Goal: Task Accomplishment & Management: Complete application form

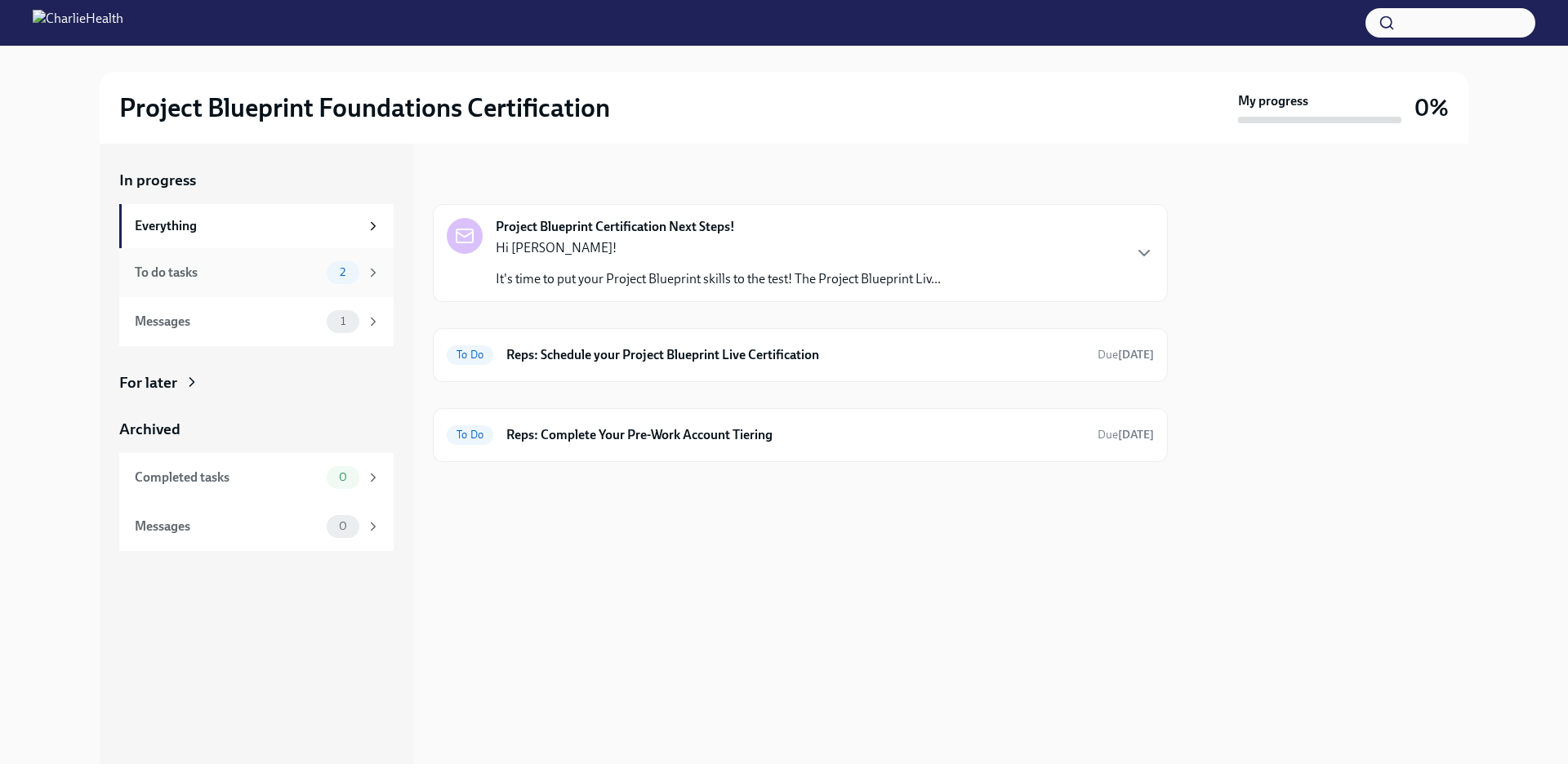
click at [281, 272] on div "To do tasks" at bounding box center [227, 273] width 185 height 18
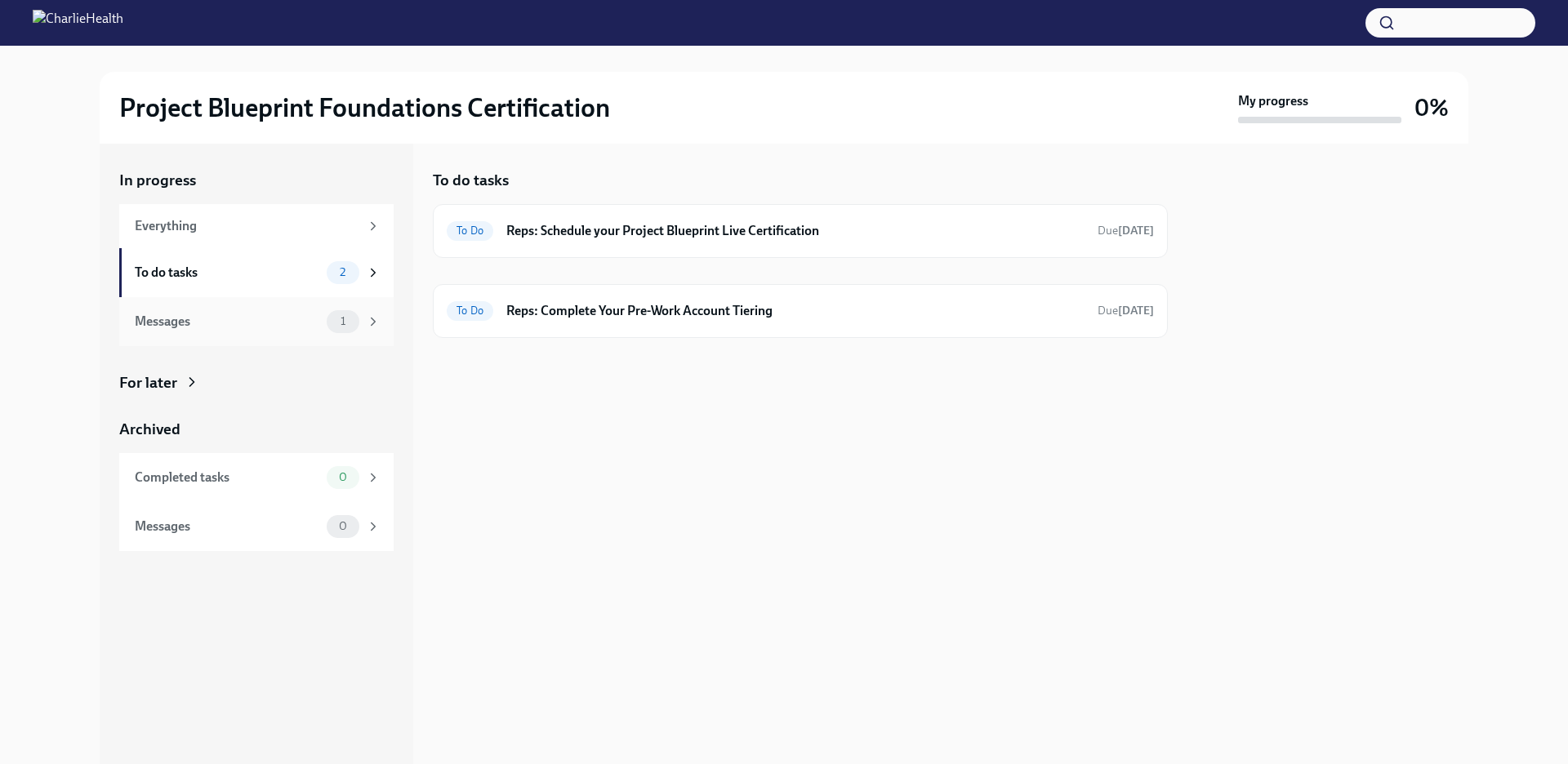
click at [259, 326] on div "Messages" at bounding box center [227, 321] width 185 height 18
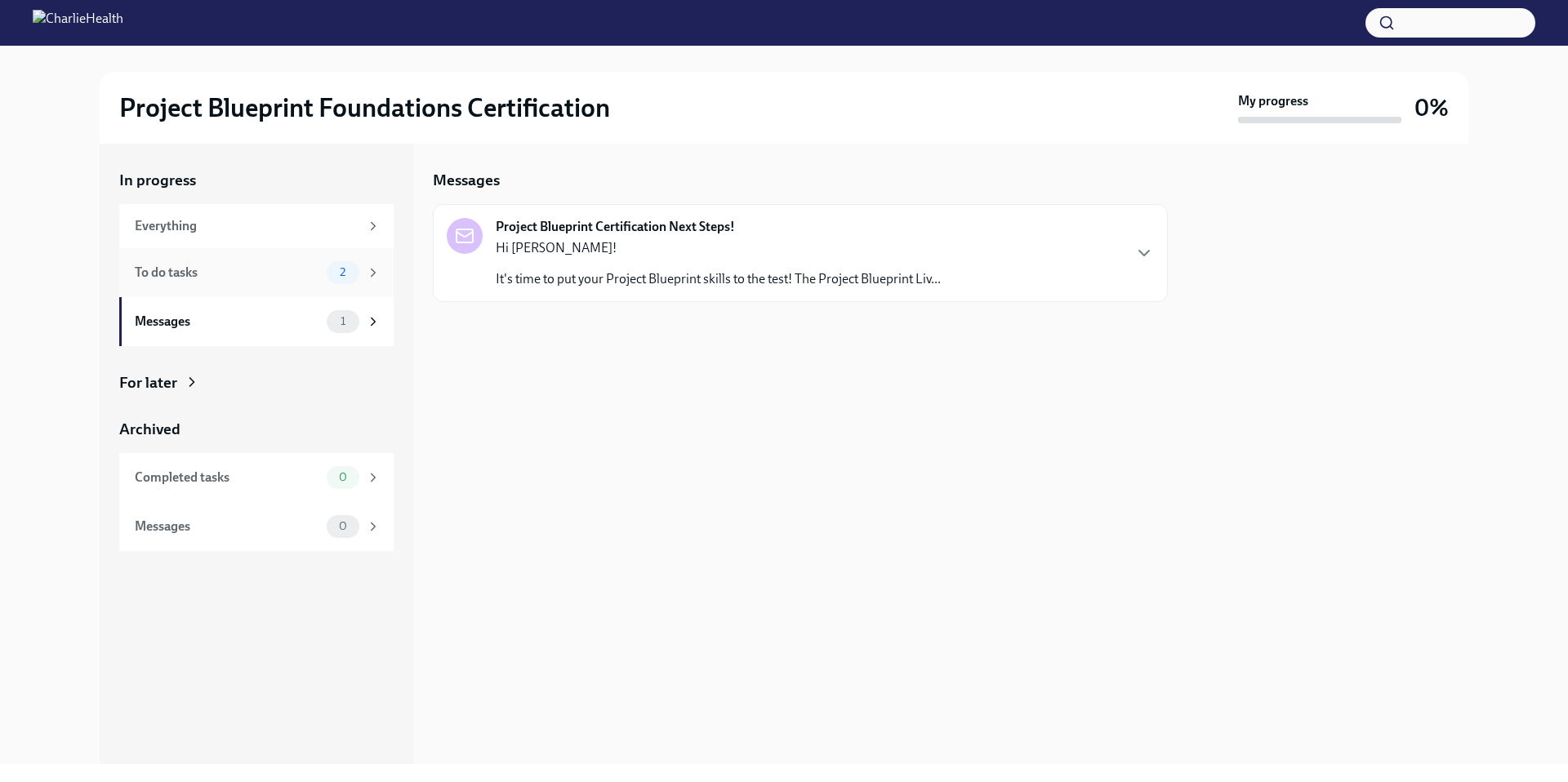
click at [293, 272] on div "To do tasks" at bounding box center [227, 273] width 185 height 18
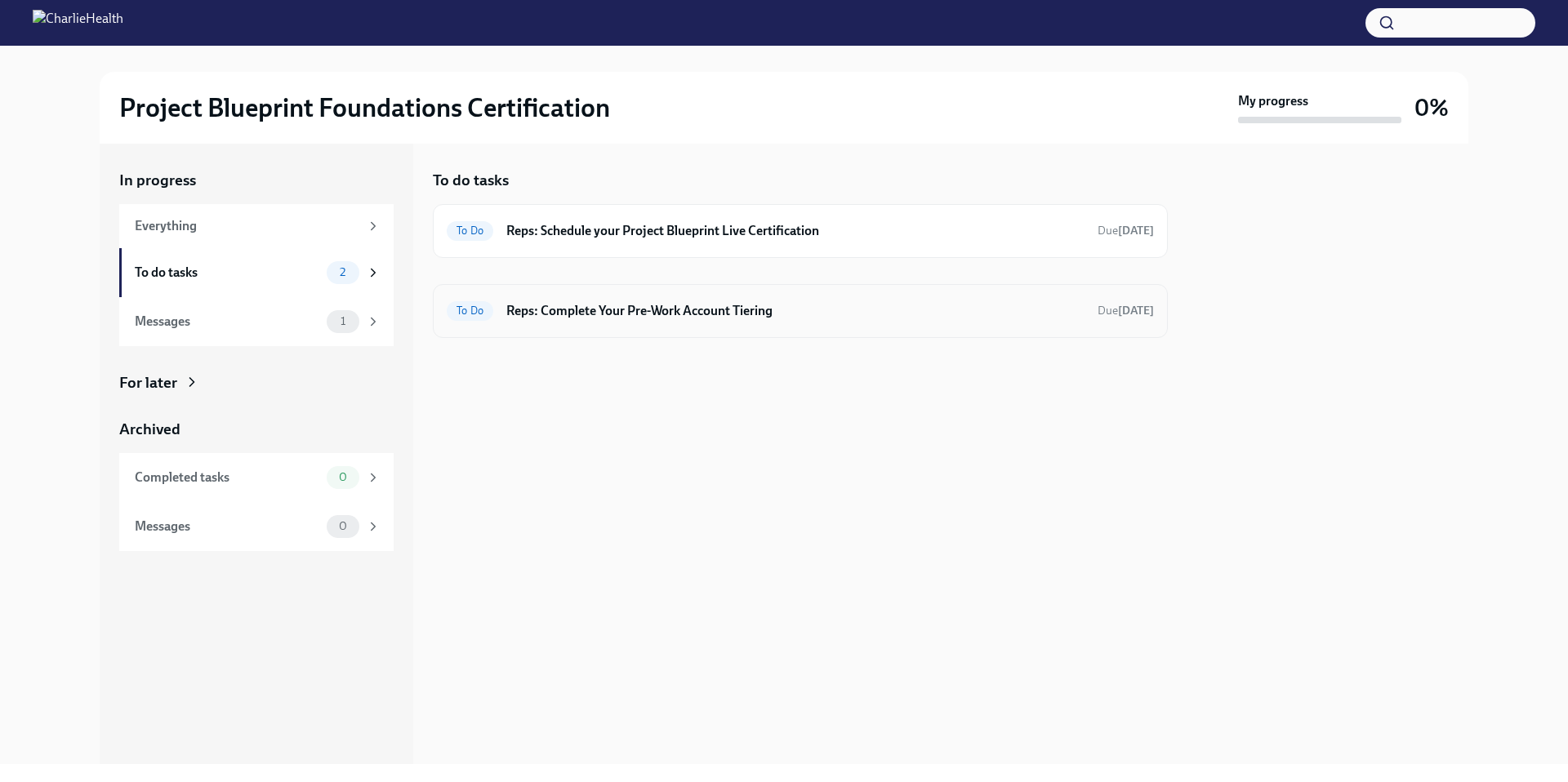
click at [568, 314] on h6 "Reps: Complete Your Pre-Work Account Tiering" at bounding box center [795, 310] width 578 height 18
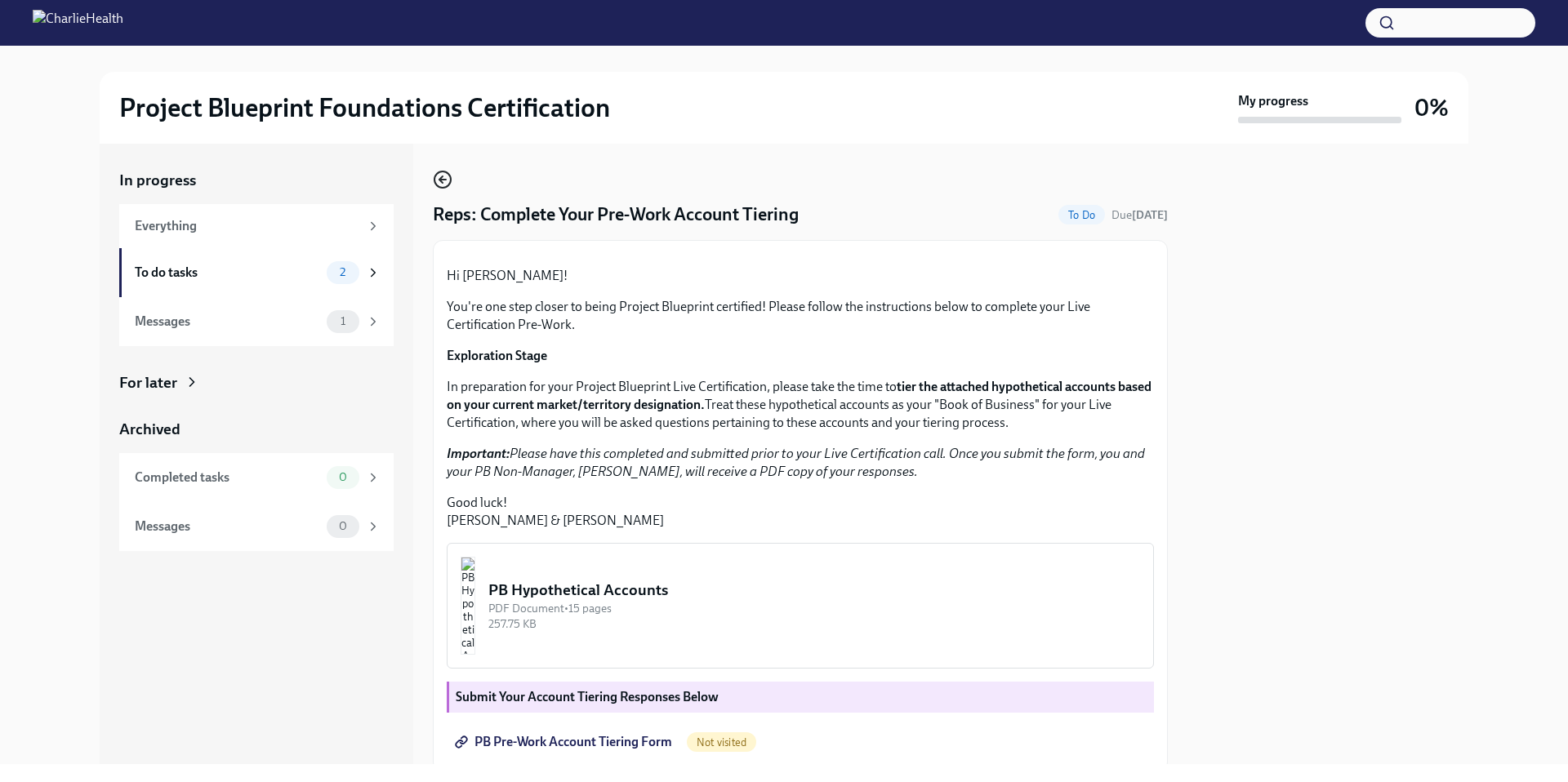
click at [436, 178] on icon "button" at bounding box center [442, 179] width 20 height 20
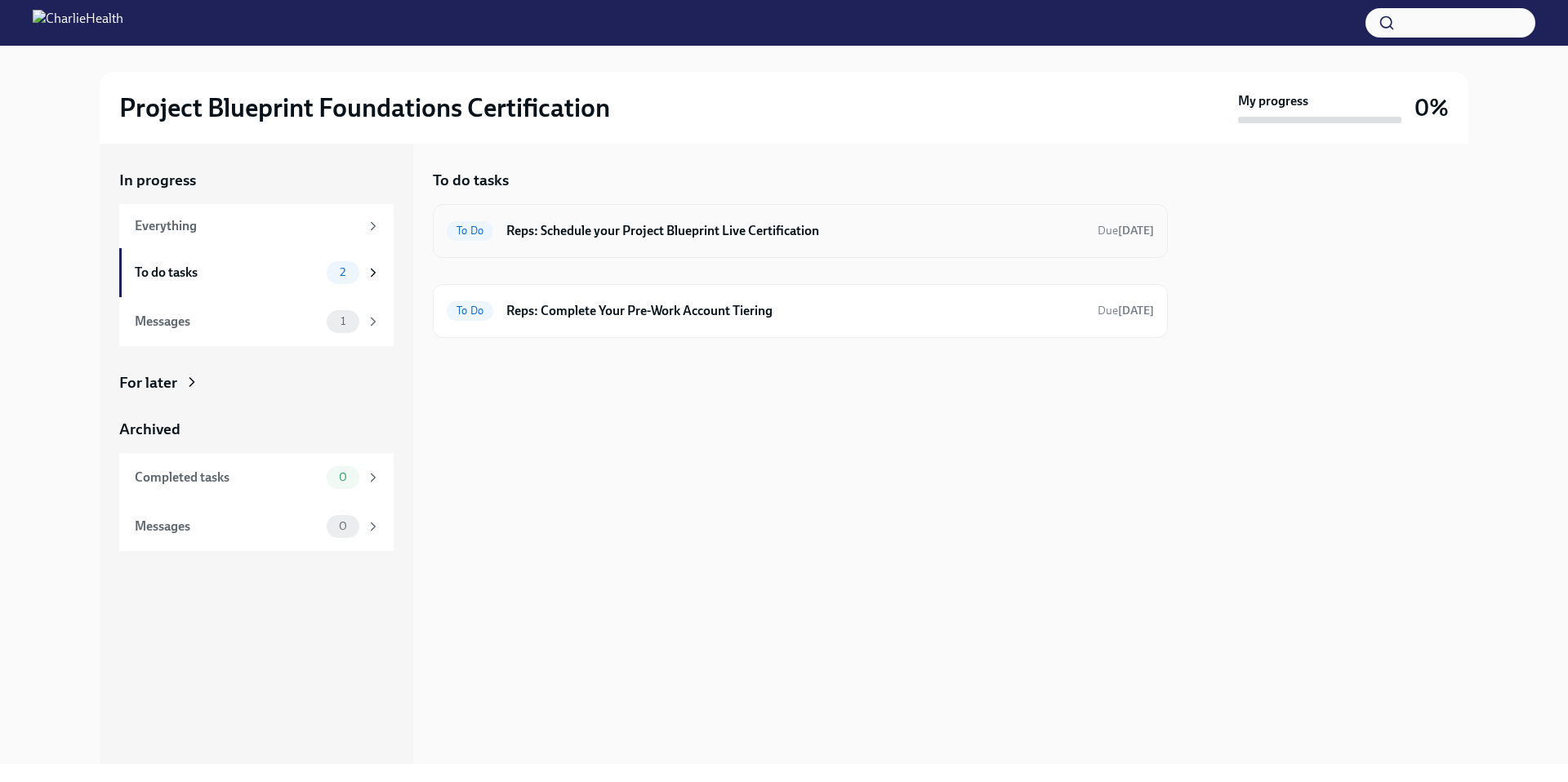
click at [557, 223] on h6 "Reps: Schedule your Project Blueprint Live Certification" at bounding box center [795, 230] width 578 height 18
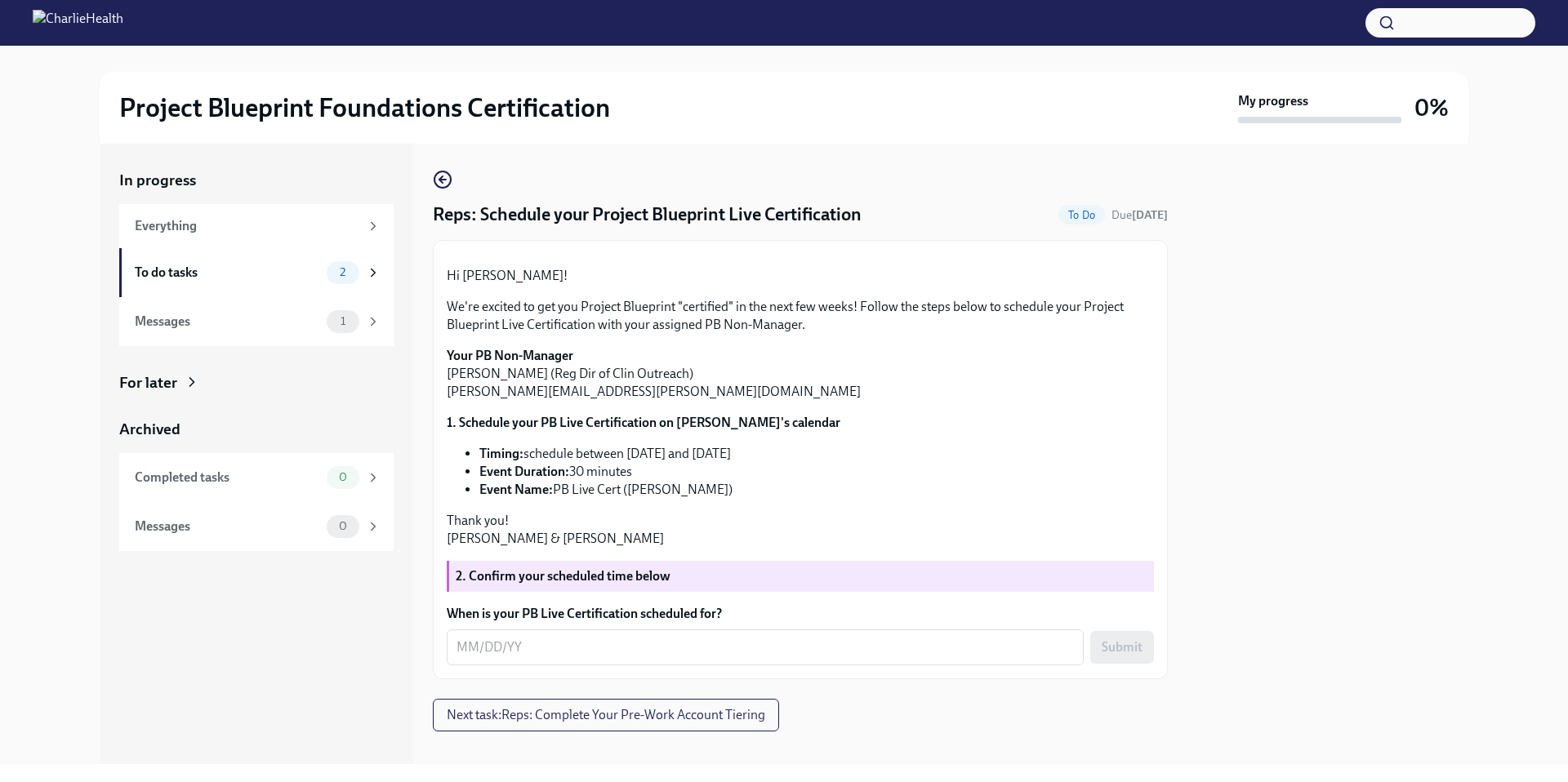
scroll to position [189, 0]
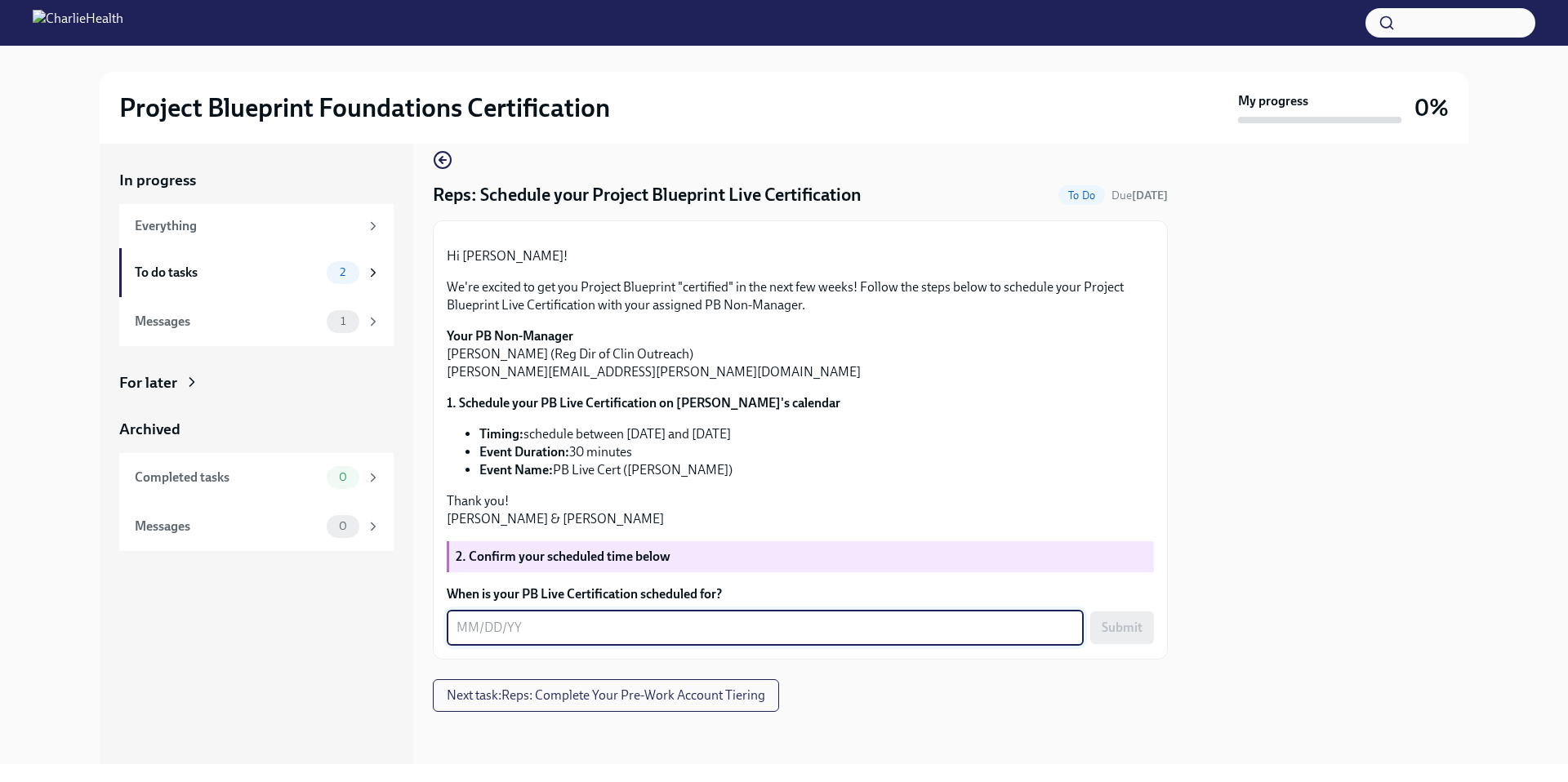
click at [534, 632] on textarea "When is your PB Live Certification scheduled for?" at bounding box center [765, 627] width 617 height 20
type textarea "10/2/2025"
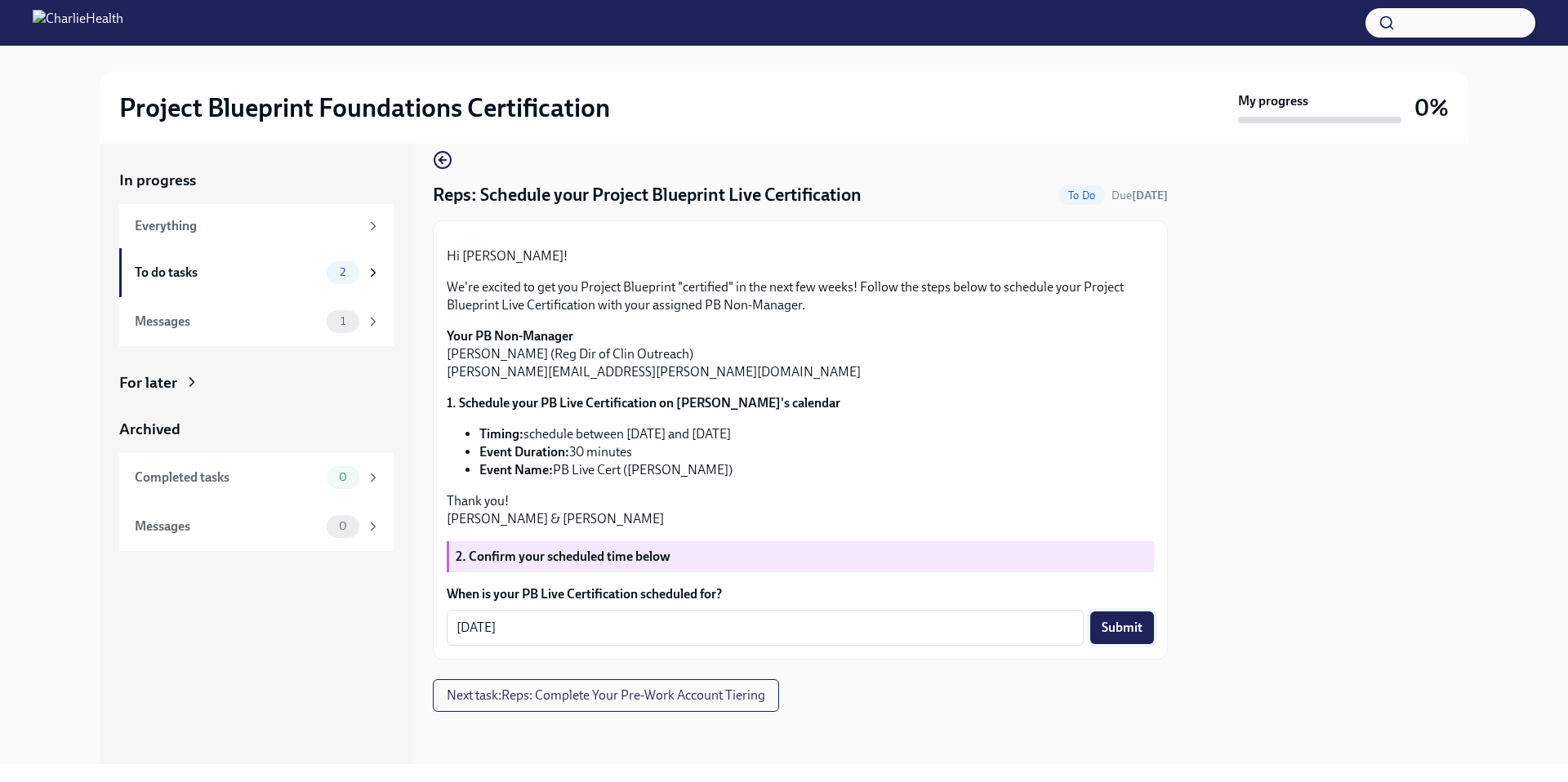
click at [1102, 622] on span "Submit" at bounding box center [1122, 627] width 41 height 16
